Goal: Transaction & Acquisition: Download file/media

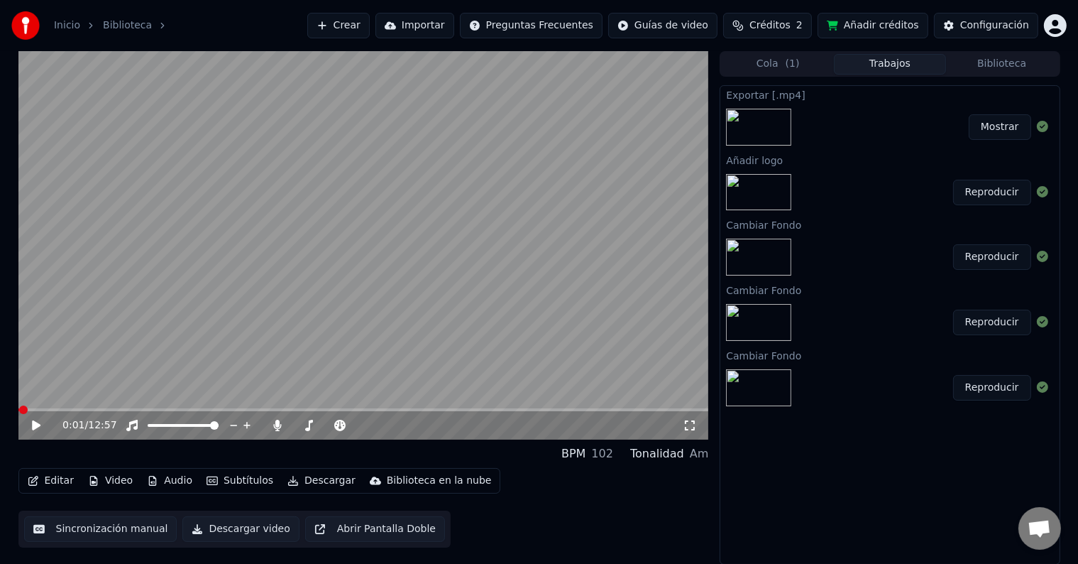
click at [119, 478] on button "Video" at bounding box center [110, 481] width 56 height 20
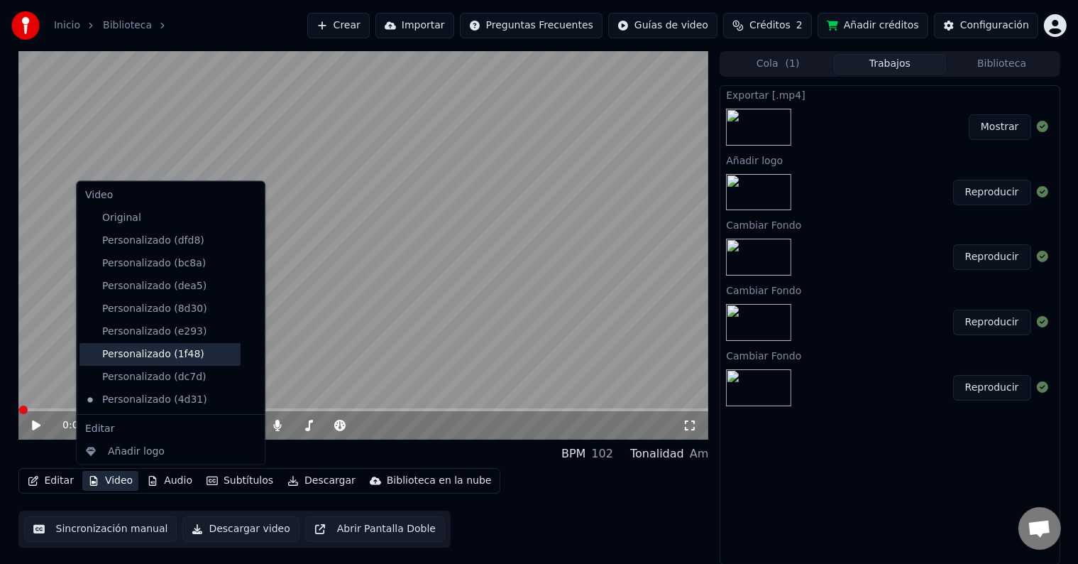
scroll to position [70, 0]
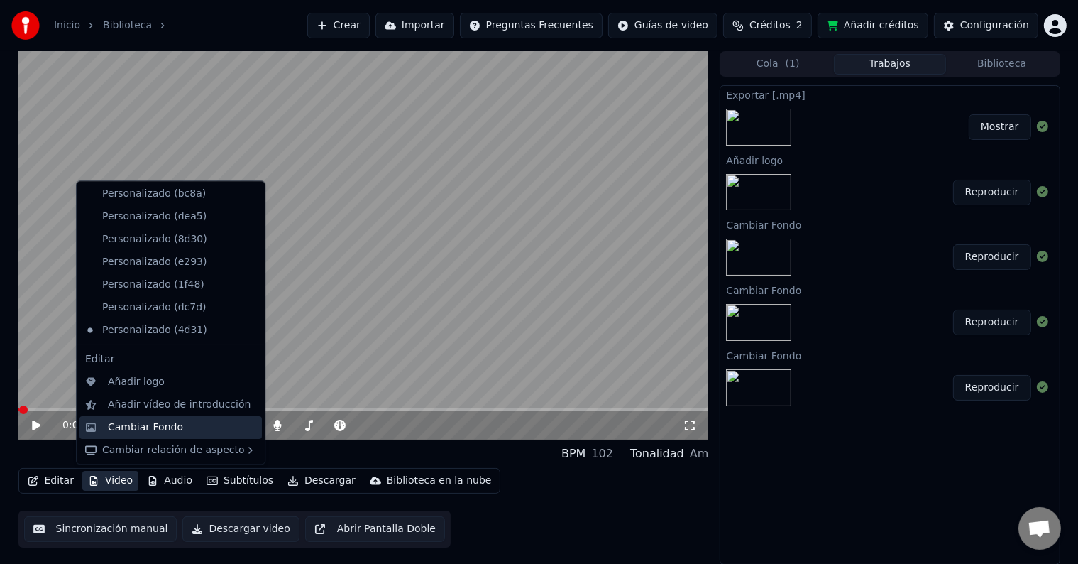
click at [143, 431] on div "Cambiar Fondo" at bounding box center [145, 427] width 75 height 14
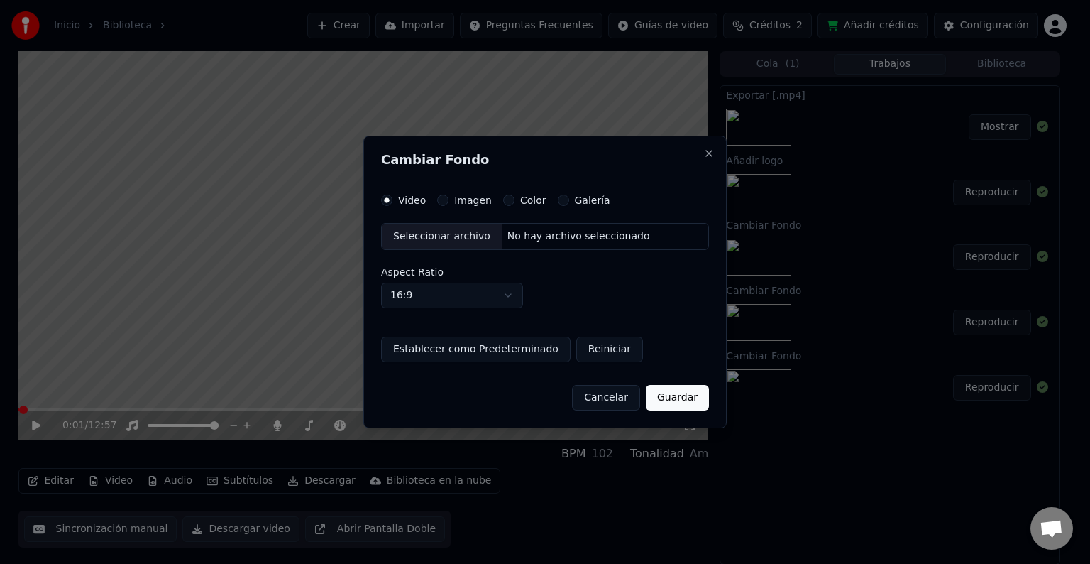
click at [436, 238] on div "Seleccionar archivo" at bounding box center [442, 237] width 120 height 26
click at [454, 204] on label "Imagen" at bounding box center [473, 200] width 38 height 10
click at [449, 204] on button "Imagen" at bounding box center [442, 199] width 11 height 11
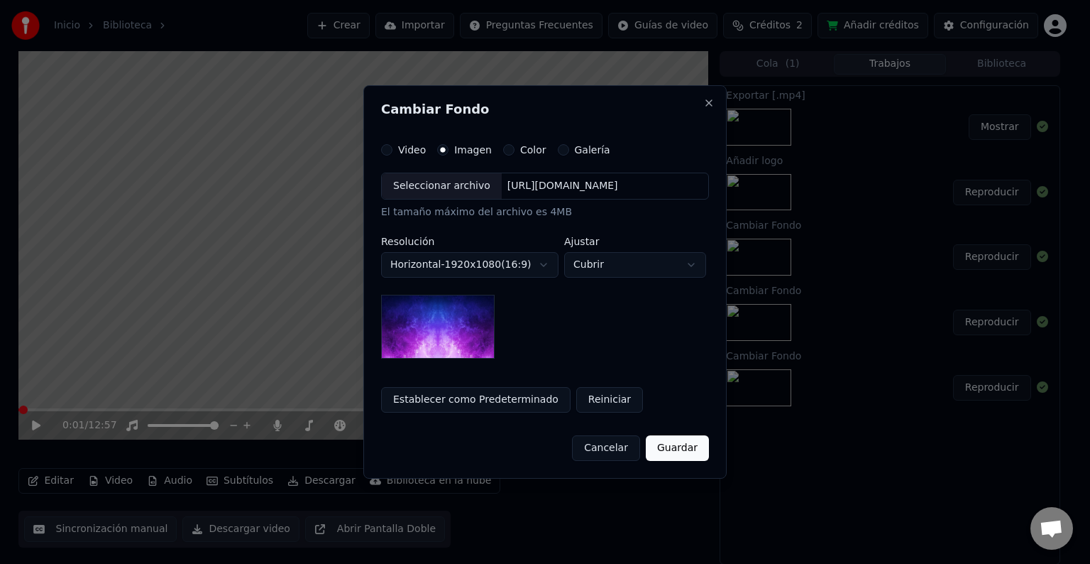
click at [437, 184] on div "Seleccionar archivo" at bounding box center [442, 186] width 120 height 26
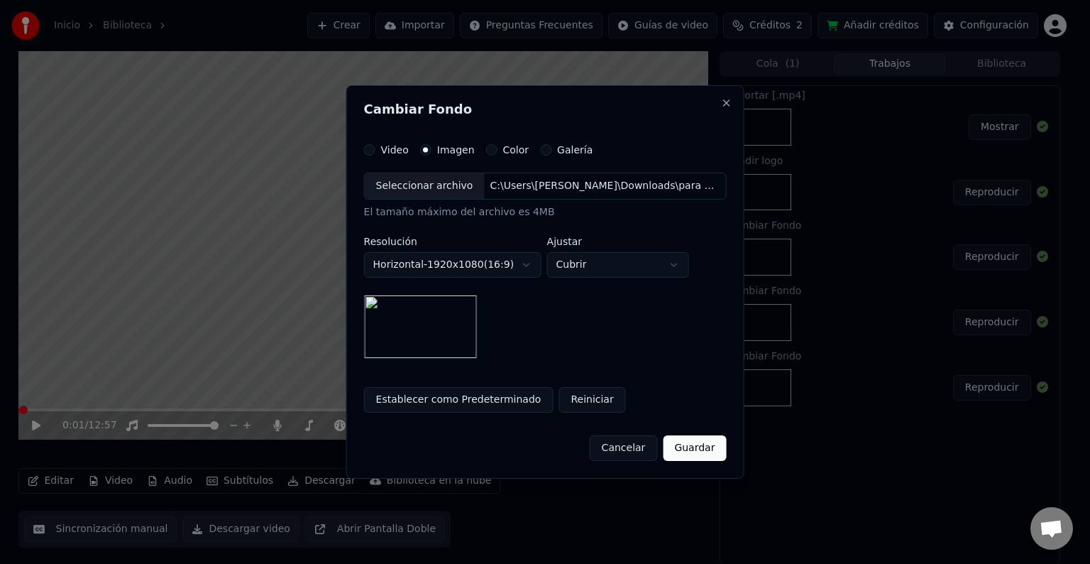
click at [610, 263] on body "**********" at bounding box center [539, 282] width 1078 height 564
click at [684, 454] on button "Guardar" at bounding box center [694, 448] width 63 height 26
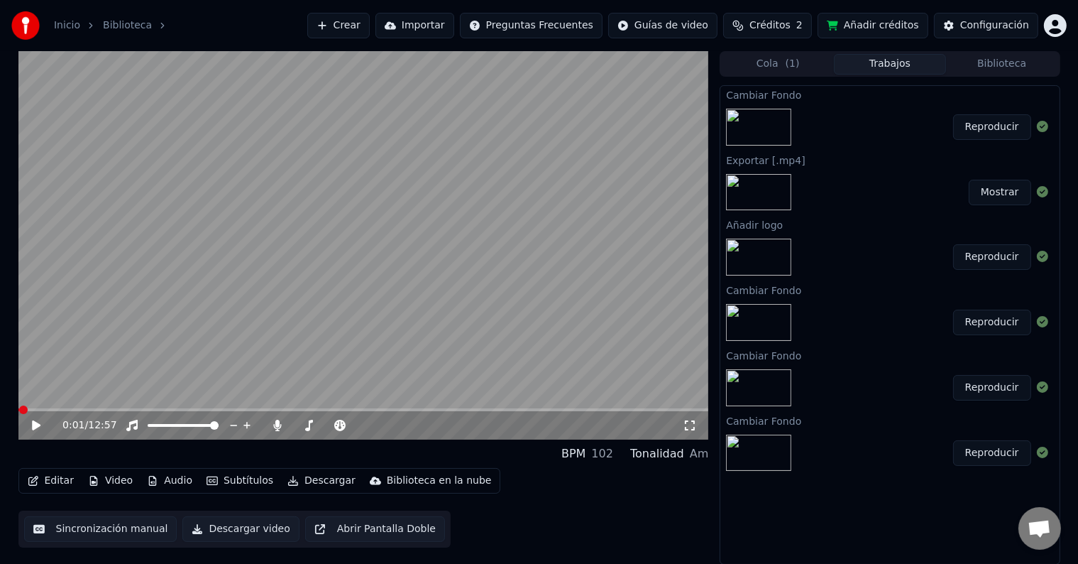
scroll to position [0, 0]
click at [1007, 131] on button "Reproducir" at bounding box center [992, 127] width 78 height 26
click at [34, 429] on icon at bounding box center [36, 425] width 7 height 9
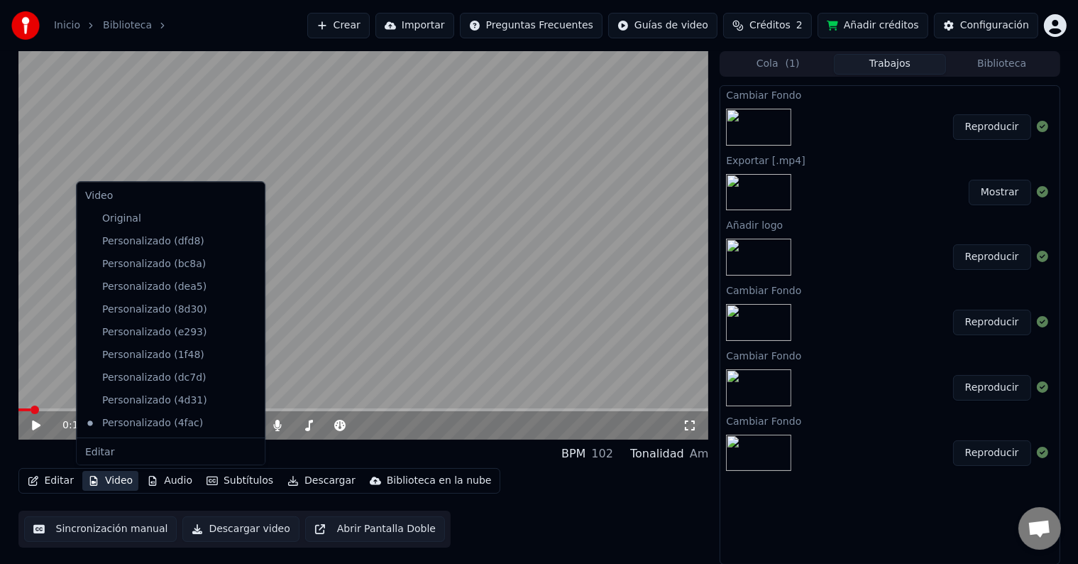
click at [114, 479] on button "Video" at bounding box center [110, 481] width 56 height 20
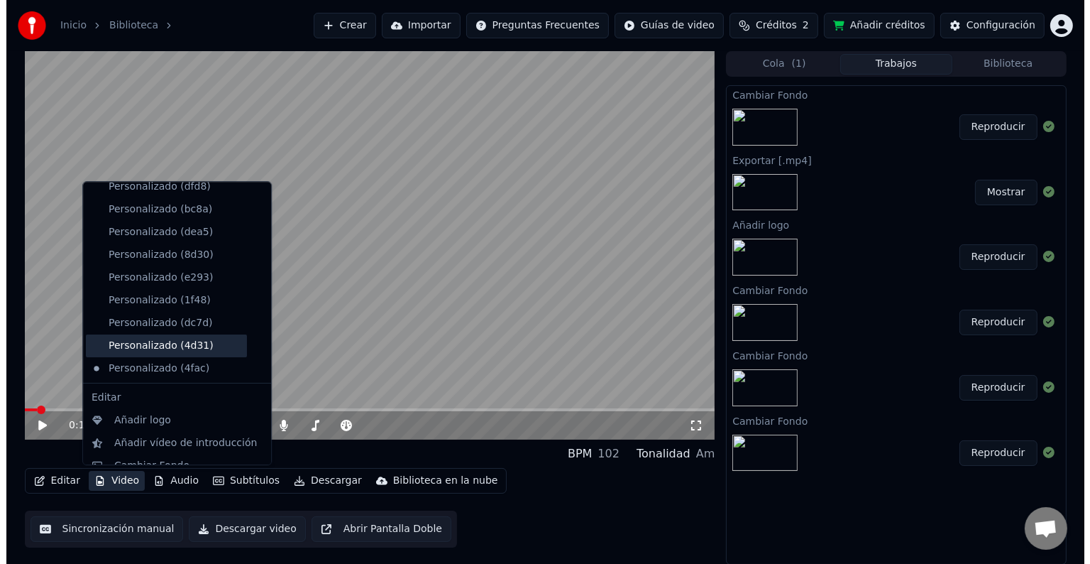
scroll to position [92, 0]
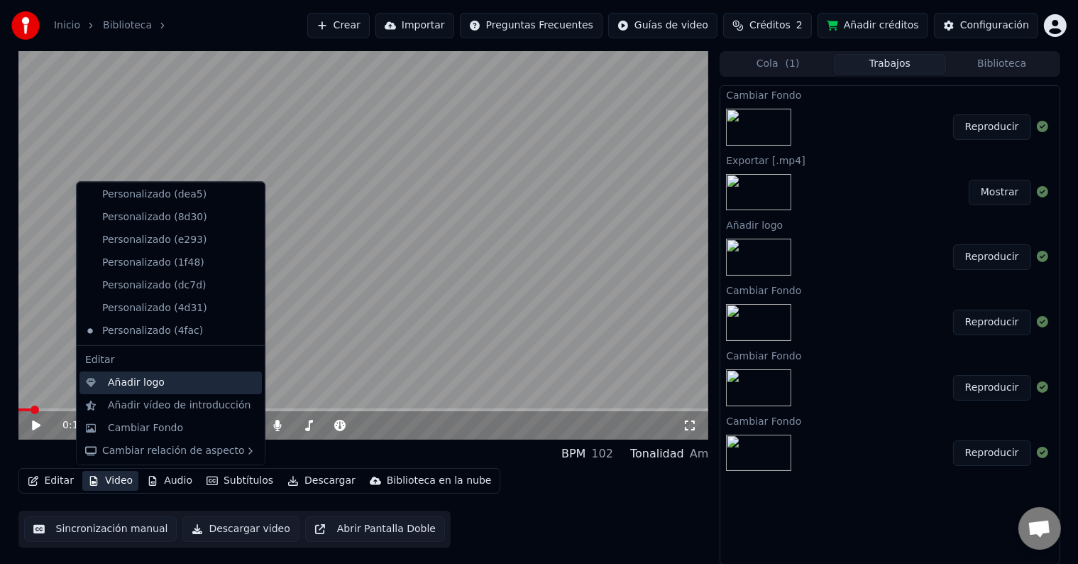
click at [139, 375] on div "Añadir logo" at bounding box center [136, 382] width 57 height 14
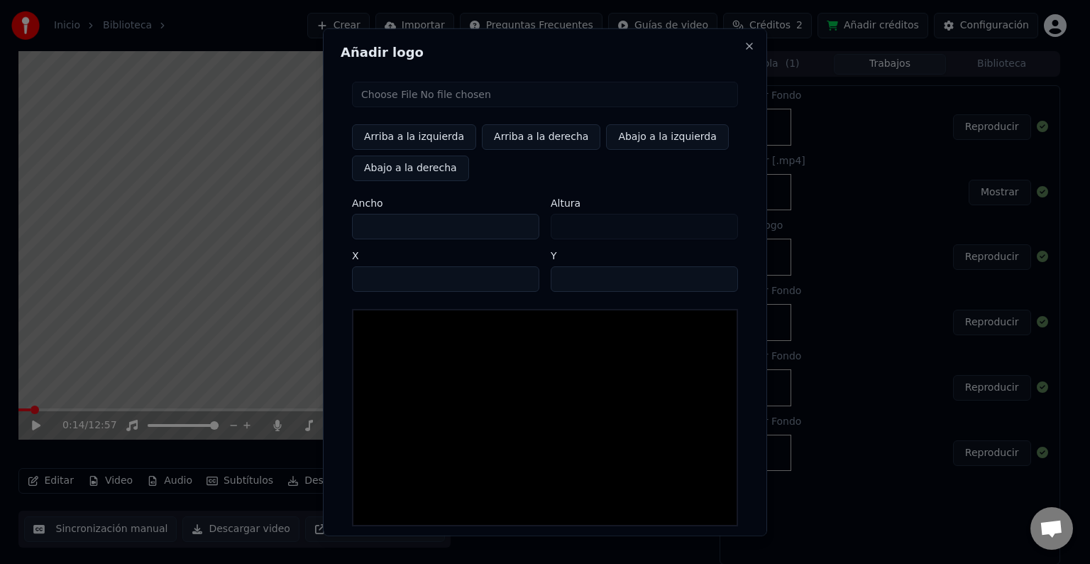
click at [412, 101] on input "file" at bounding box center [545, 95] width 386 height 26
type input "**********"
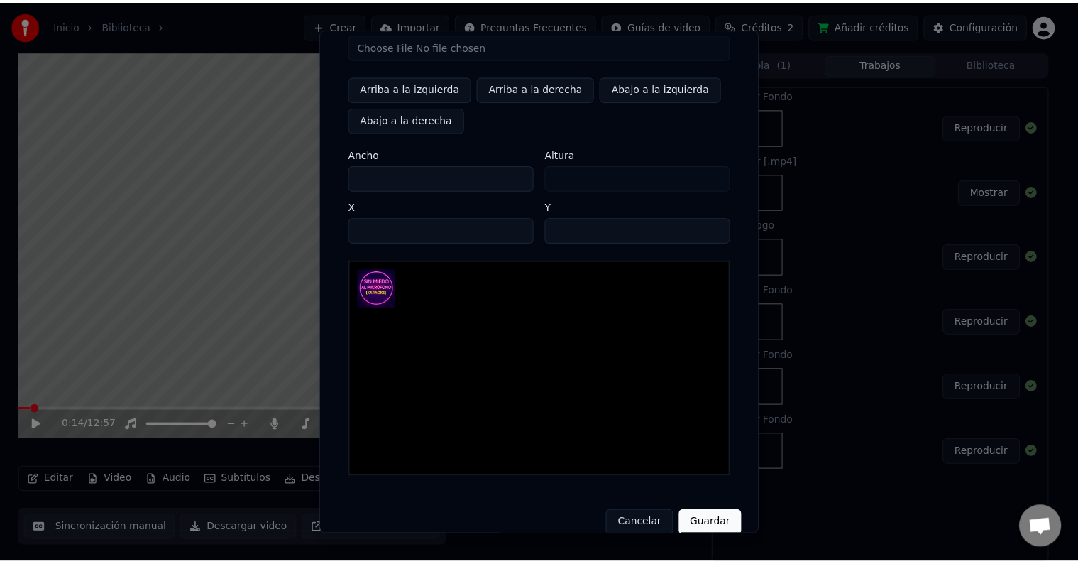
scroll to position [67, 0]
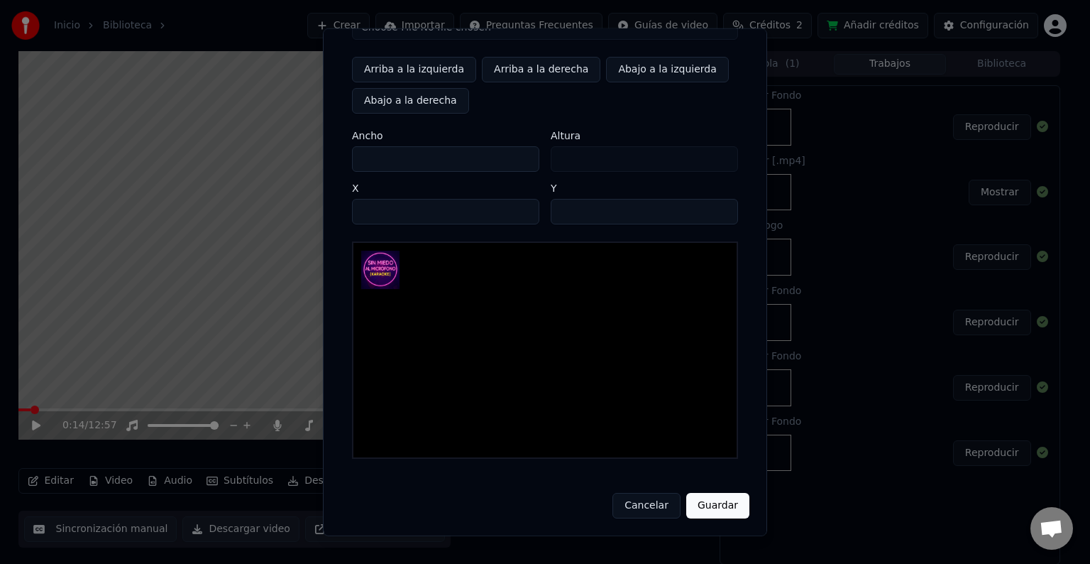
click at [725, 516] on button "Guardar" at bounding box center [717, 506] width 63 height 26
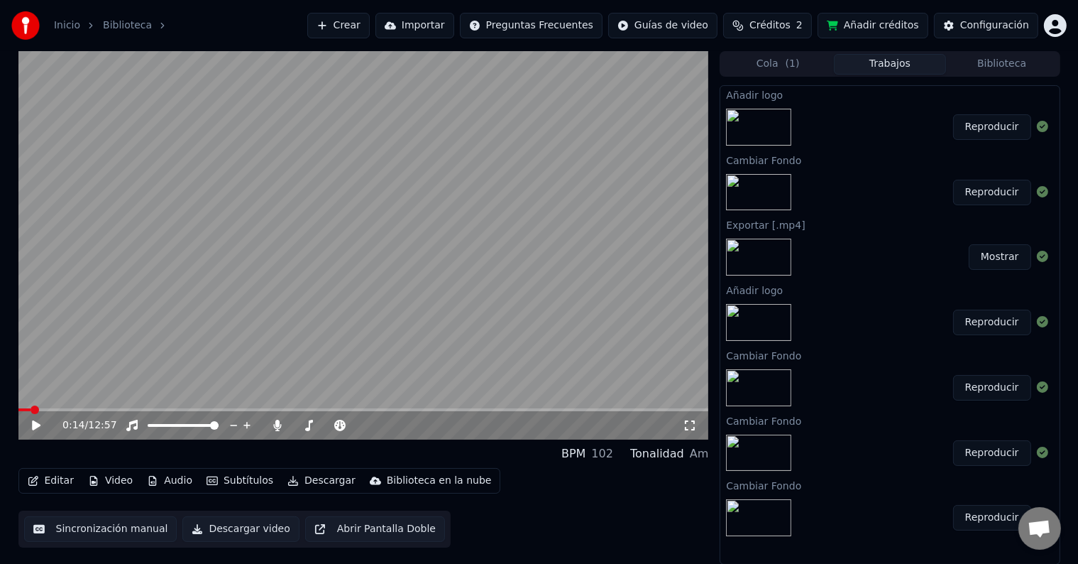
click at [992, 121] on button "Reproducir" at bounding box center [992, 127] width 78 height 26
click at [35, 424] on icon at bounding box center [46, 424] width 33 height 11
click at [309, 478] on button "Descargar" at bounding box center [321, 481] width 79 height 20
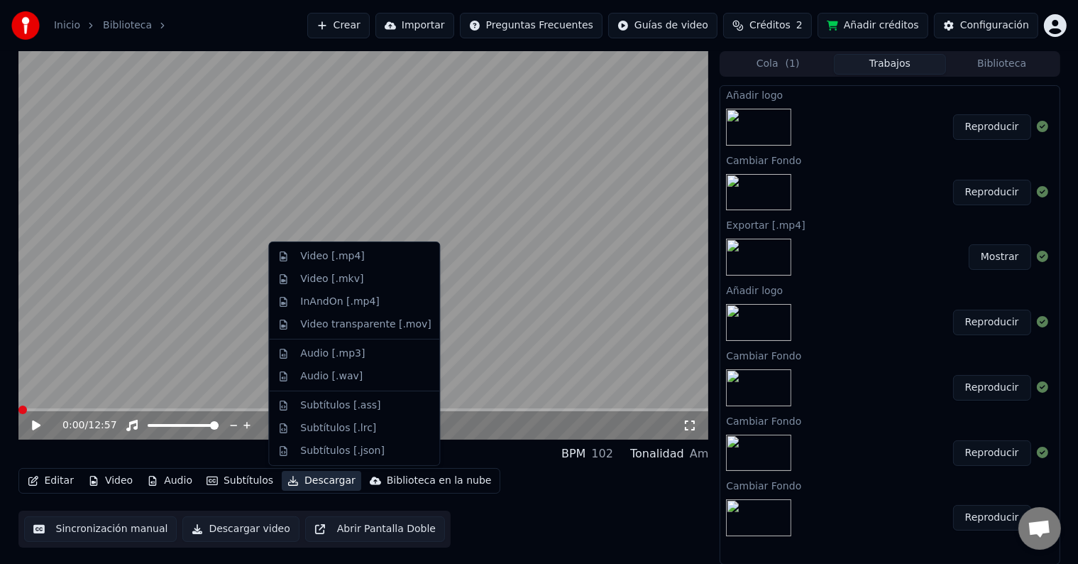
click at [358, 214] on video at bounding box center [363, 245] width 691 height 388
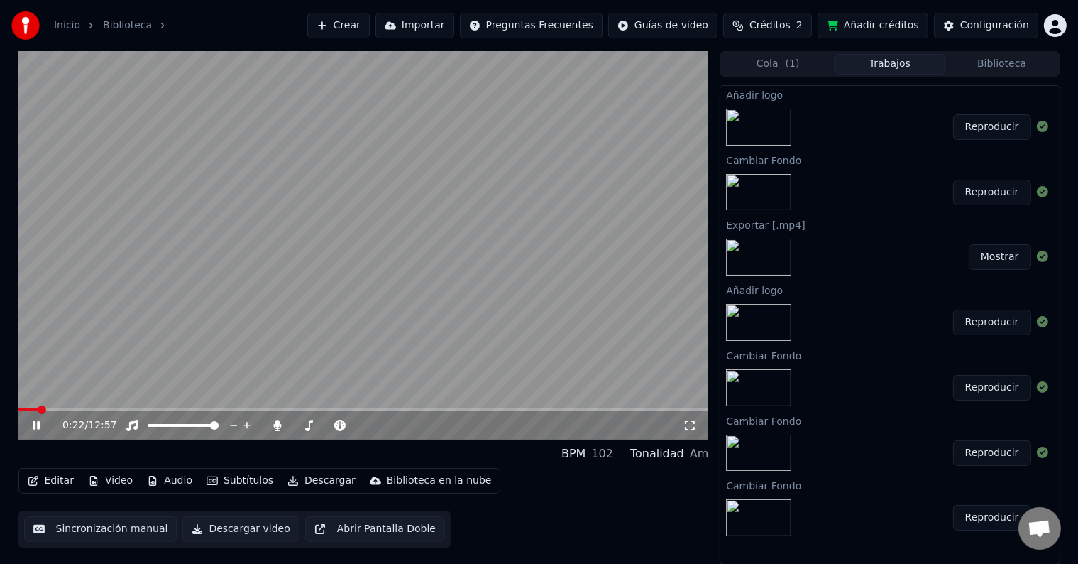
click at [38, 409] on span at bounding box center [363, 409] width 691 height 3
click at [37, 425] on icon at bounding box center [36, 425] width 7 height 9
click at [451, 424] on icon at bounding box center [455, 425] width 13 height 14
click at [35, 429] on icon at bounding box center [46, 424] width 33 height 11
click at [332, 410] on span at bounding box center [363, 409] width 691 height 3
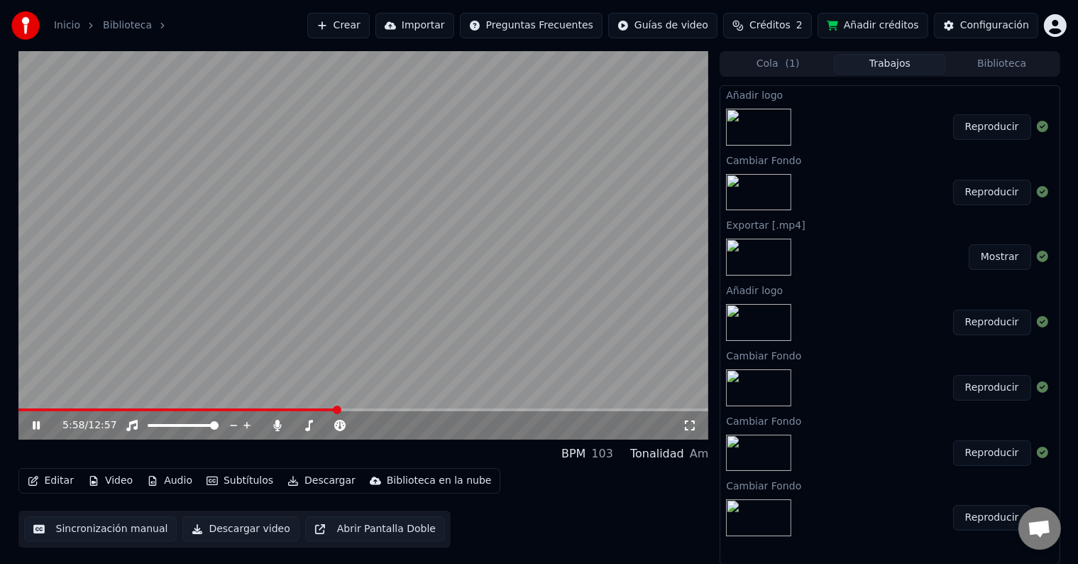
click at [473, 410] on span at bounding box center [363, 409] width 691 height 3
click at [561, 409] on span at bounding box center [363, 409] width 691 height 3
click at [581, 409] on span at bounding box center [363, 409] width 691 height 3
click at [441, 423] on icon at bounding box center [441, 425] width 13 height 14
click at [459, 423] on icon at bounding box center [455, 425] width 13 height 14
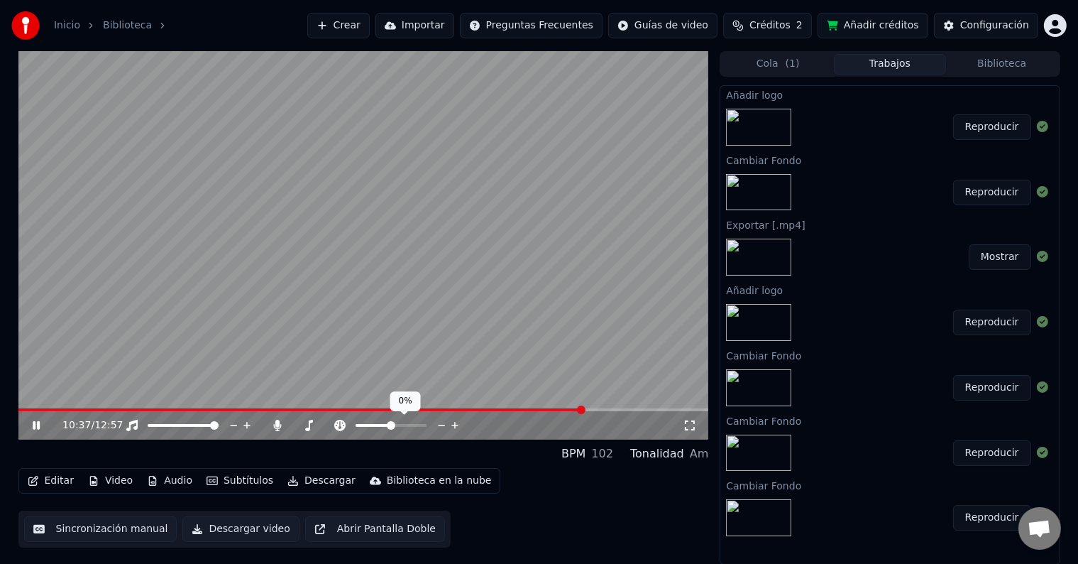
click at [459, 423] on icon at bounding box center [455, 425] width 13 height 14
click at [453, 422] on icon at bounding box center [455, 425] width 13 height 14
click at [339, 426] on icon at bounding box center [340, 424] width 14 height 11
click at [38, 424] on icon at bounding box center [36, 425] width 7 height 9
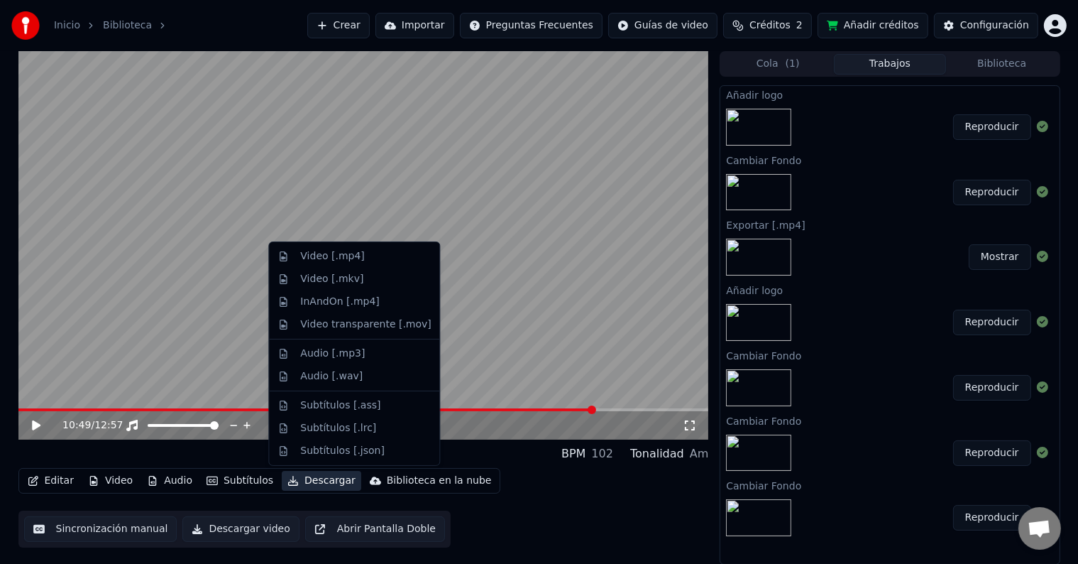
click at [306, 477] on button "Descargar" at bounding box center [321, 481] width 79 height 20
click at [305, 256] on div "Video [.mp4]" at bounding box center [332, 256] width 64 height 14
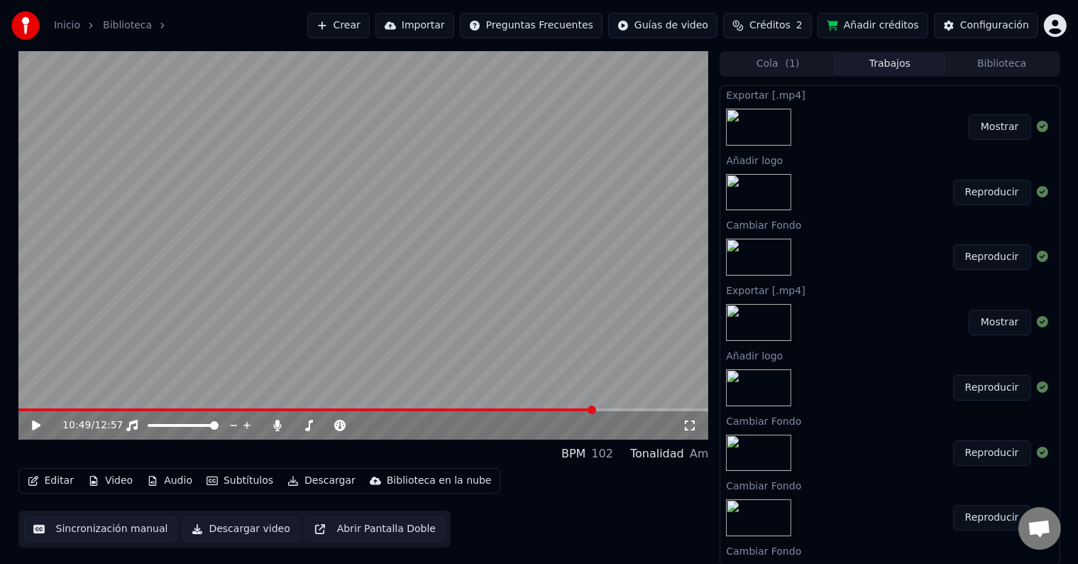
click at [994, 131] on button "Mostrar" at bounding box center [1000, 127] width 62 height 26
